Goal: Use online tool/utility: Utilize a website feature to perform a specific function

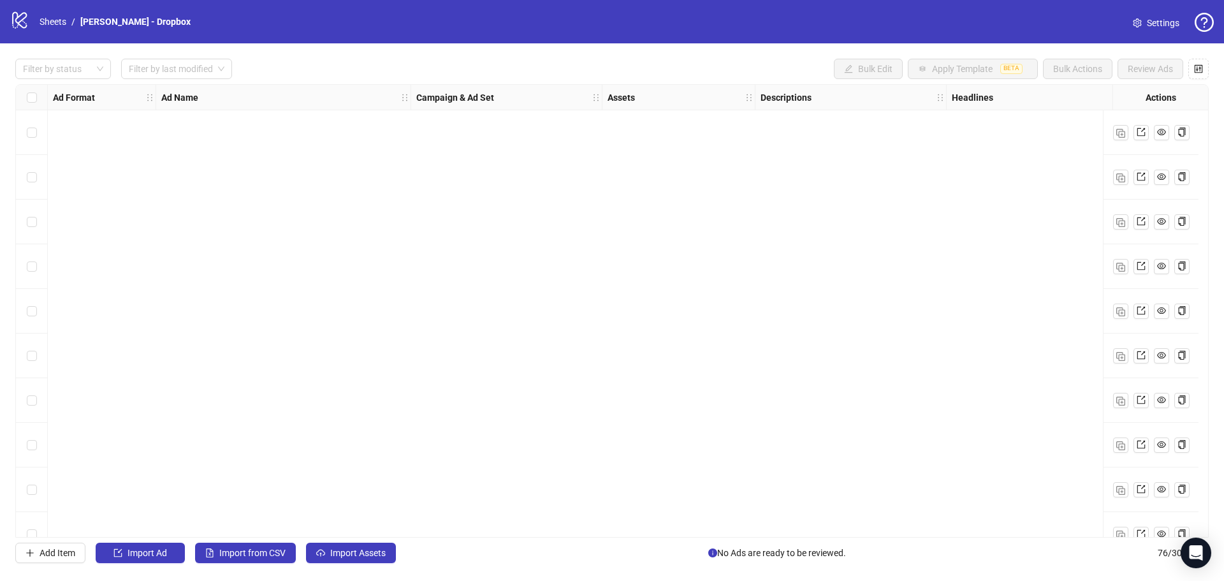
scroll to position [2971, 178]
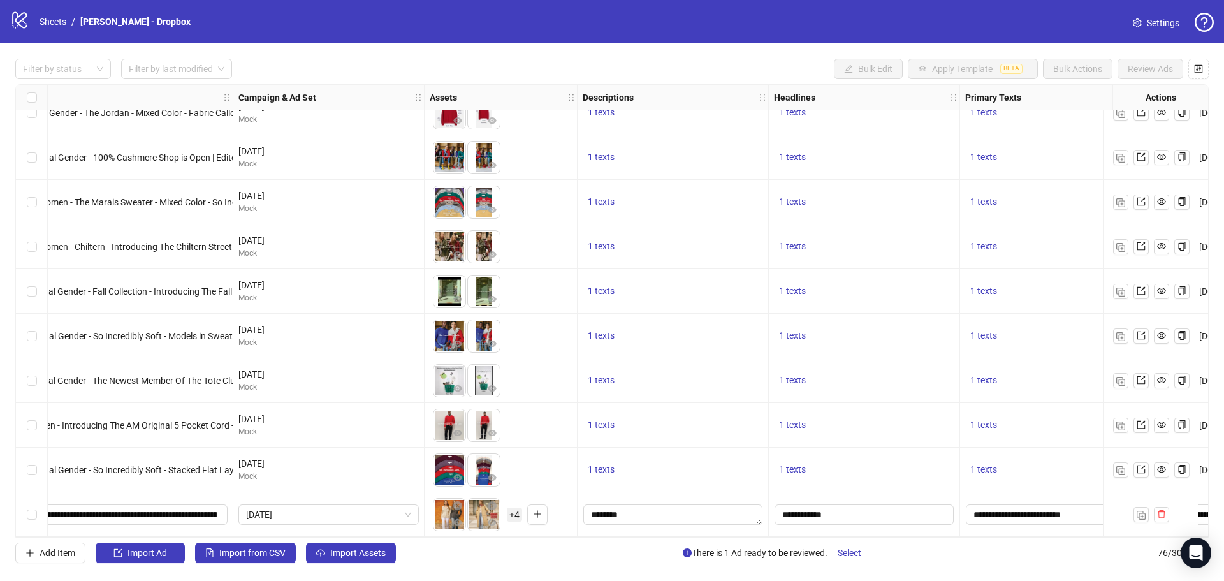
click at [513, 512] on span "+ 4" at bounding box center [514, 515] width 15 height 14
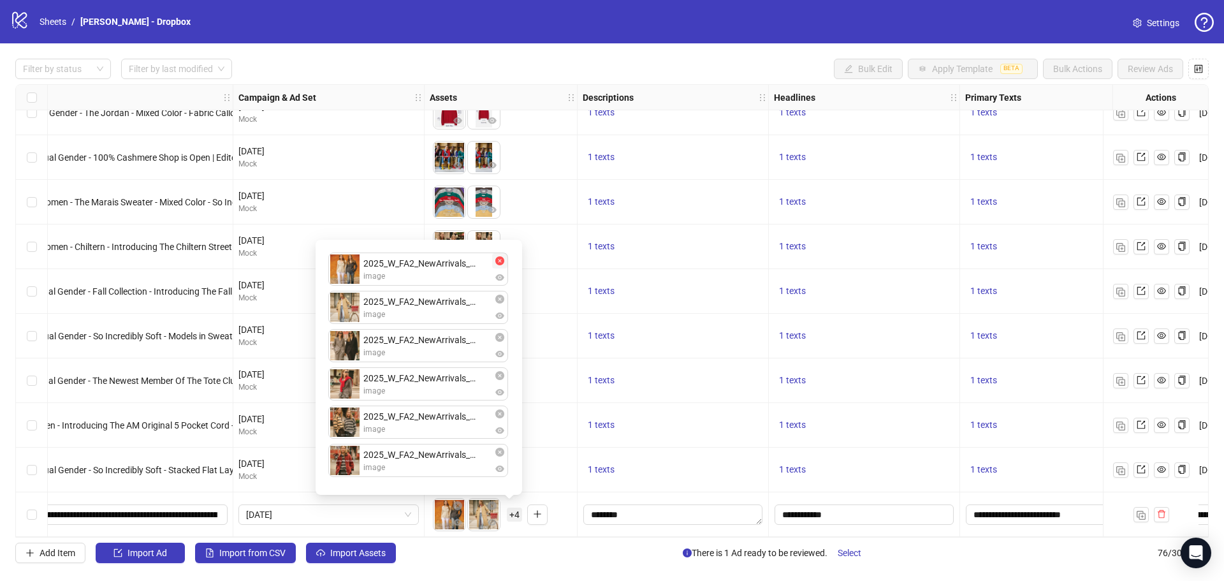
click at [502, 261] on icon "close-circle" at bounding box center [500, 260] width 9 height 9
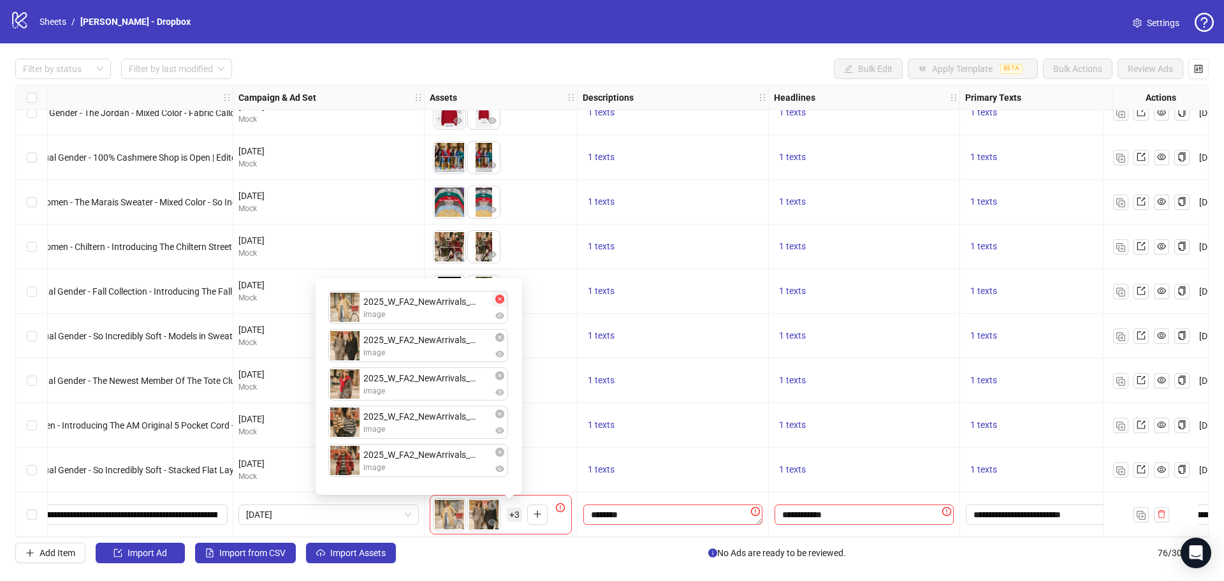
click at [500, 297] on icon "close-circle" at bounding box center [500, 299] width 9 height 9
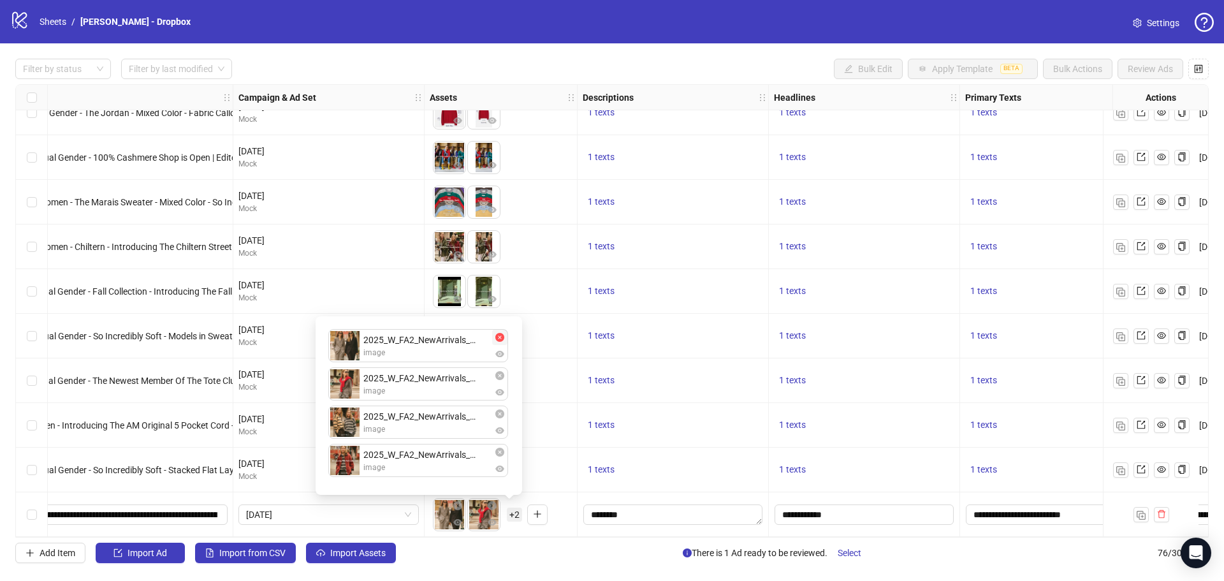
click at [501, 339] on icon "close-circle" at bounding box center [500, 337] width 9 height 9
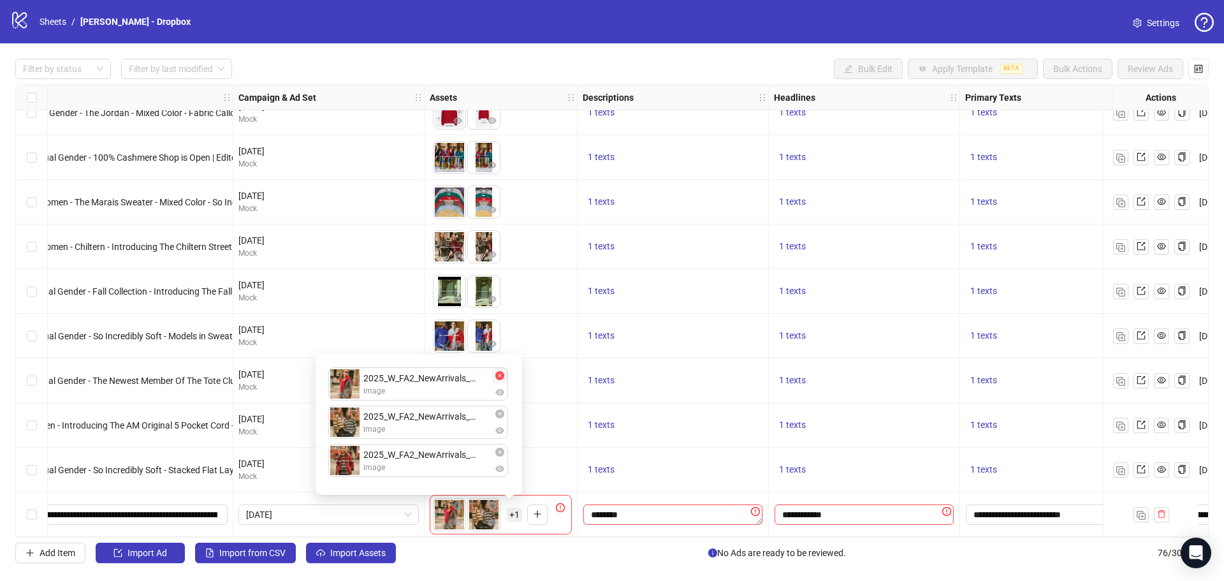
click at [503, 379] on icon "close-circle" at bounding box center [500, 375] width 9 height 9
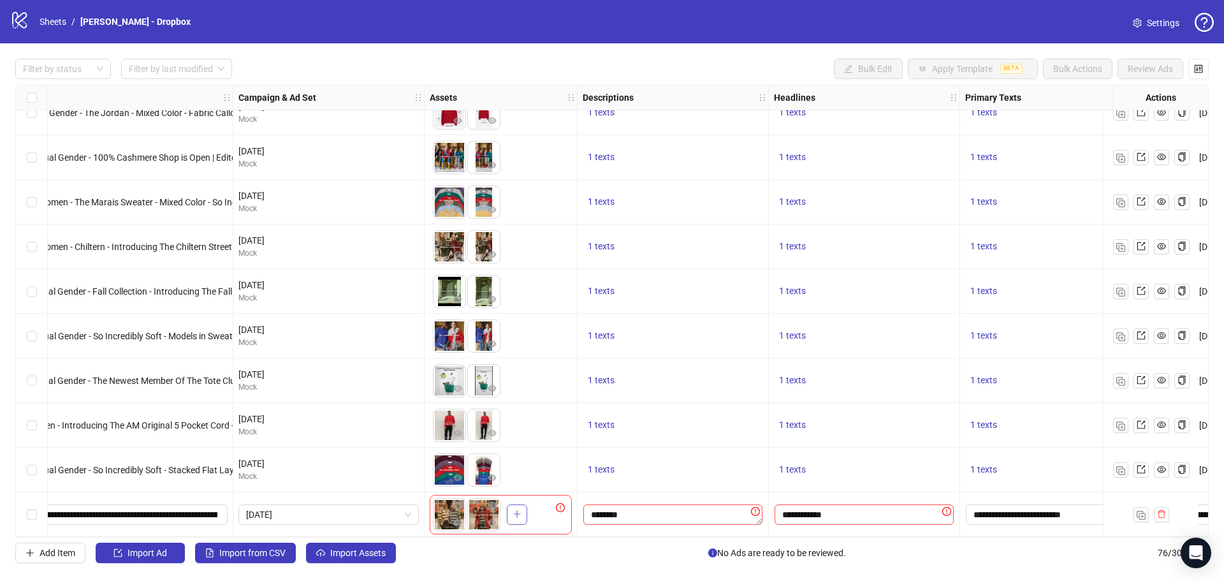
click at [515, 511] on icon "plus" at bounding box center [517, 514] width 9 height 9
click at [496, 501] on icon "close-circle" at bounding box center [492, 505] width 9 height 9
click at [458, 501] on icon "close-circle" at bounding box center [457, 505] width 9 height 9
